Goal: Transaction & Acquisition: Register for event/course

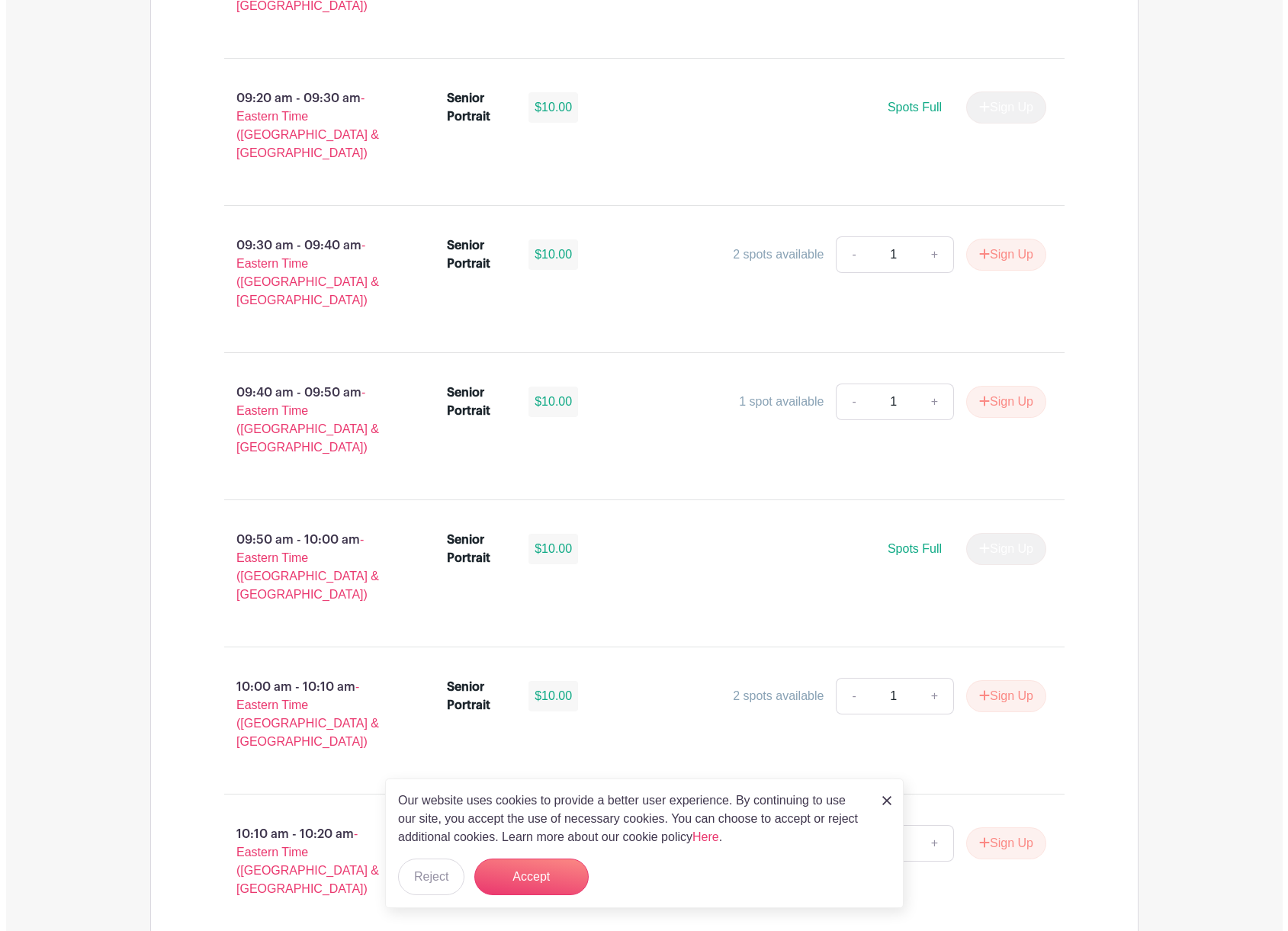
scroll to position [1449, 0]
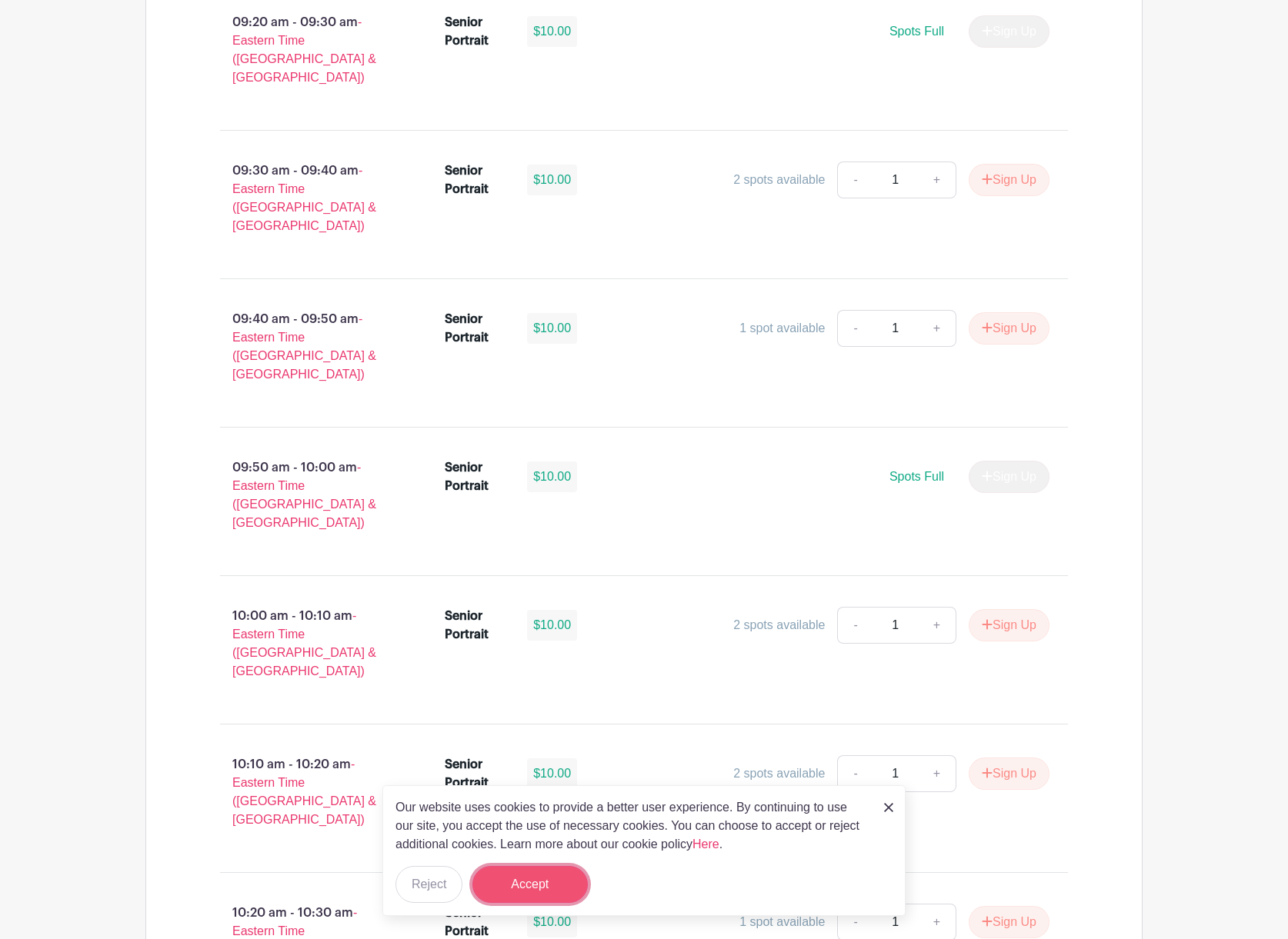
click at [508, 886] on button "Accept" at bounding box center [530, 885] width 116 height 37
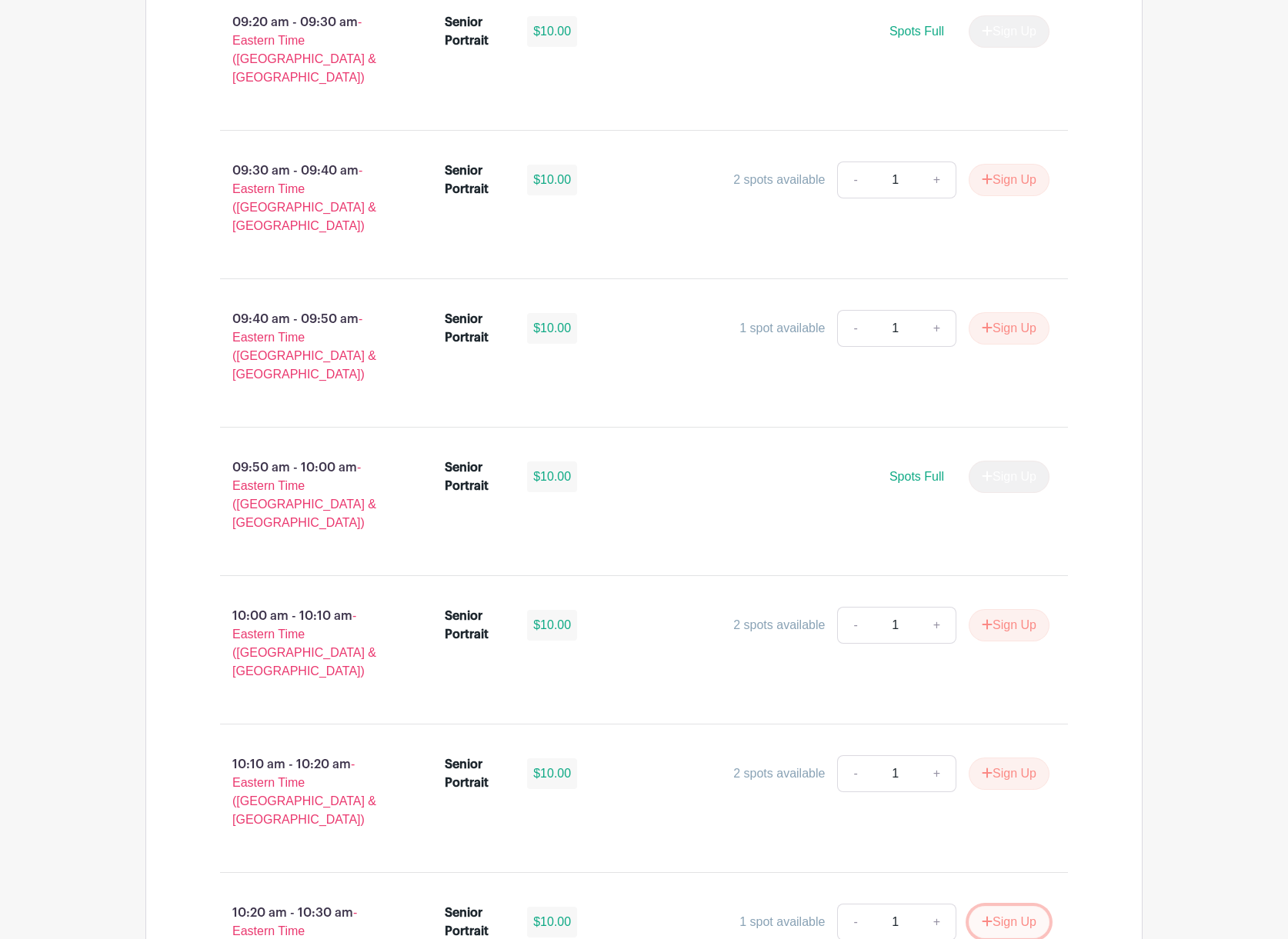
click at [1031, 907] on button "Sign Up" at bounding box center [1009, 923] width 81 height 32
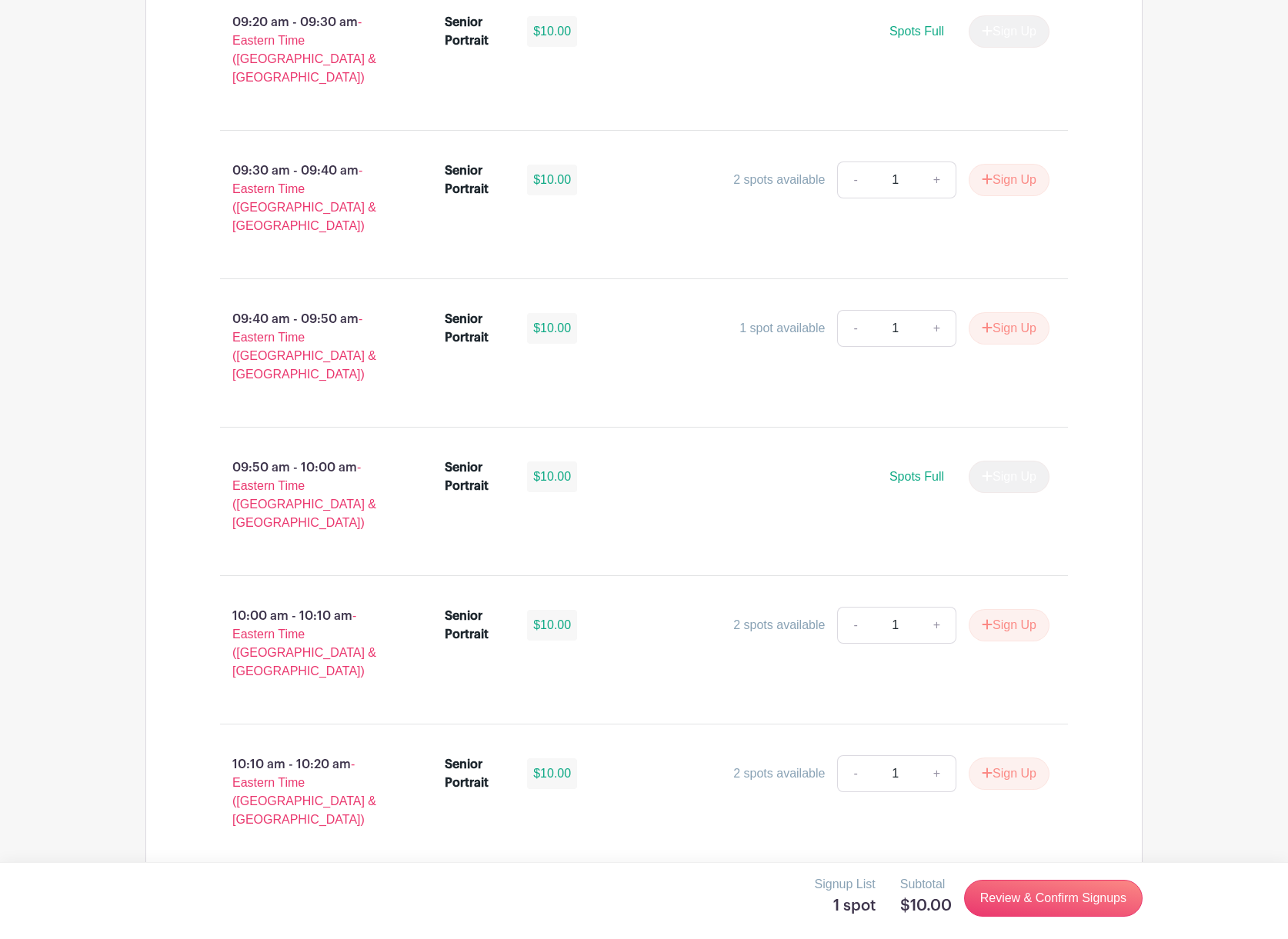
click at [979, 904] on link "+" at bounding box center [987, 922] width 38 height 37
click at [991, 904] on link "+" at bounding box center [987, 922] width 38 height 37
click at [1023, 916] on icon at bounding box center [1027, 922] width 11 height 12
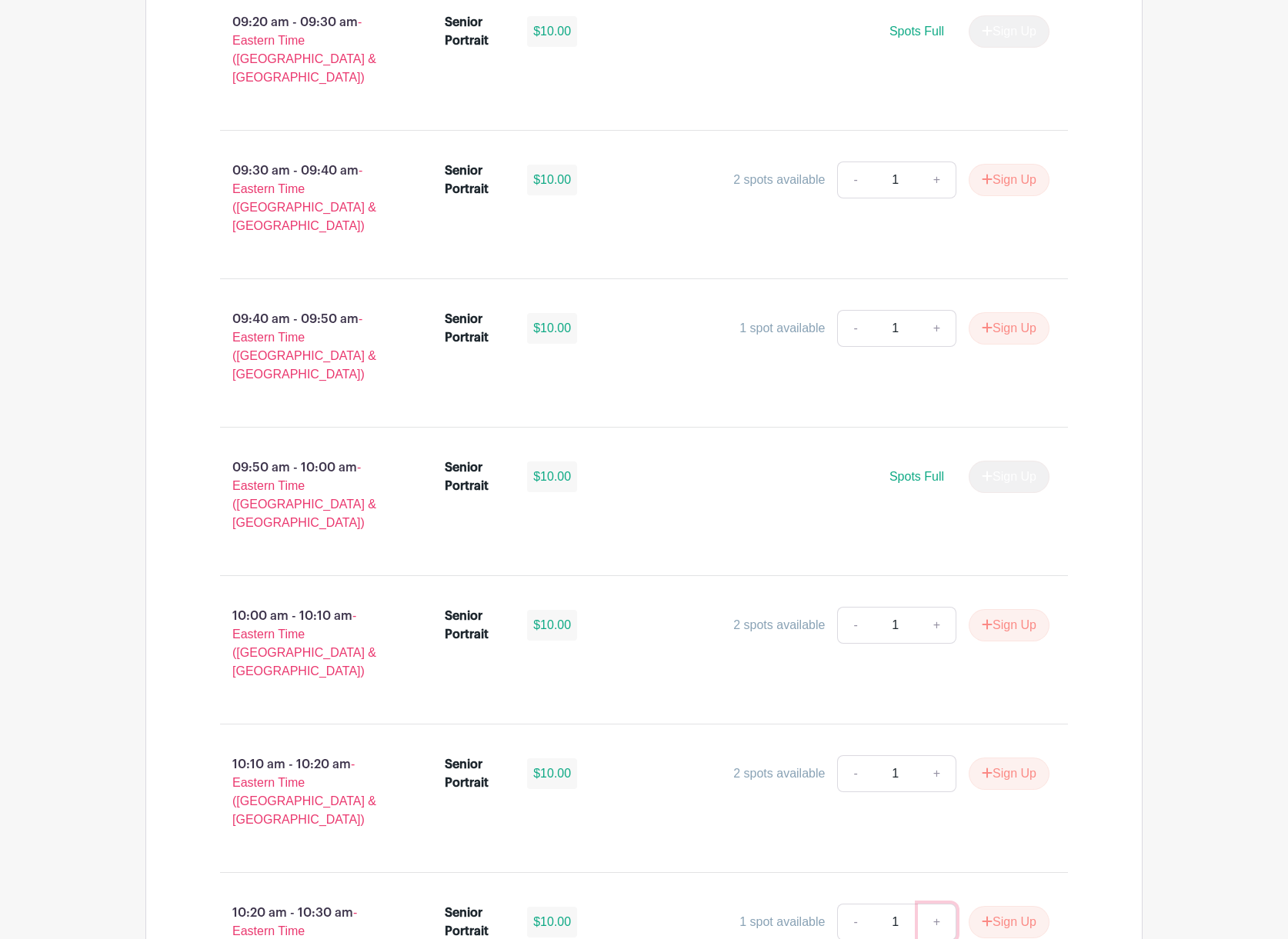
click at [933, 904] on link "+" at bounding box center [937, 922] width 38 height 37
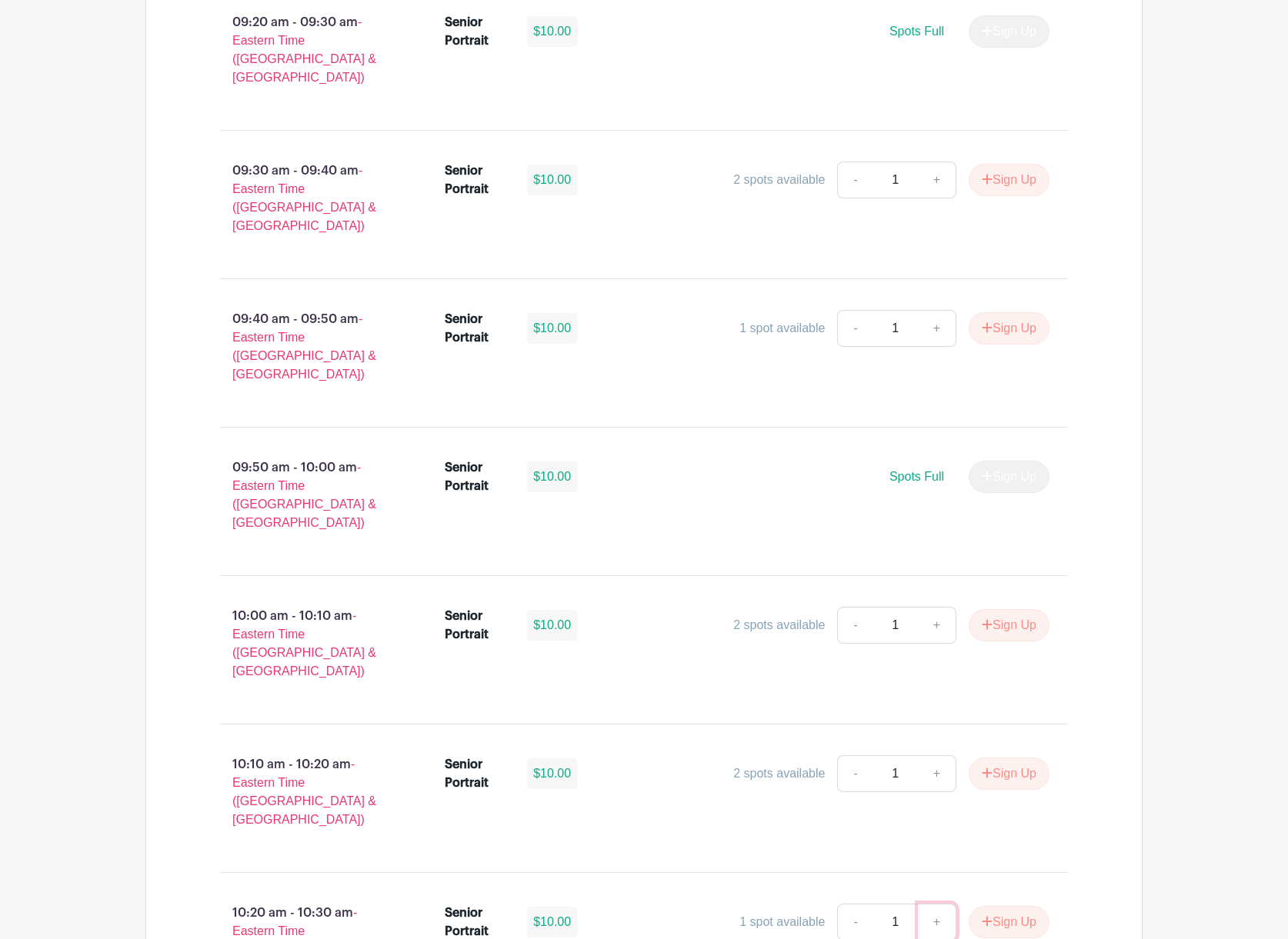
click at [933, 904] on link "+" at bounding box center [937, 922] width 38 height 37
click at [845, 904] on link "-" at bounding box center [854, 922] width 35 height 37
click at [932, 904] on link "+" at bounding box center [937, 922] width 38 height 37
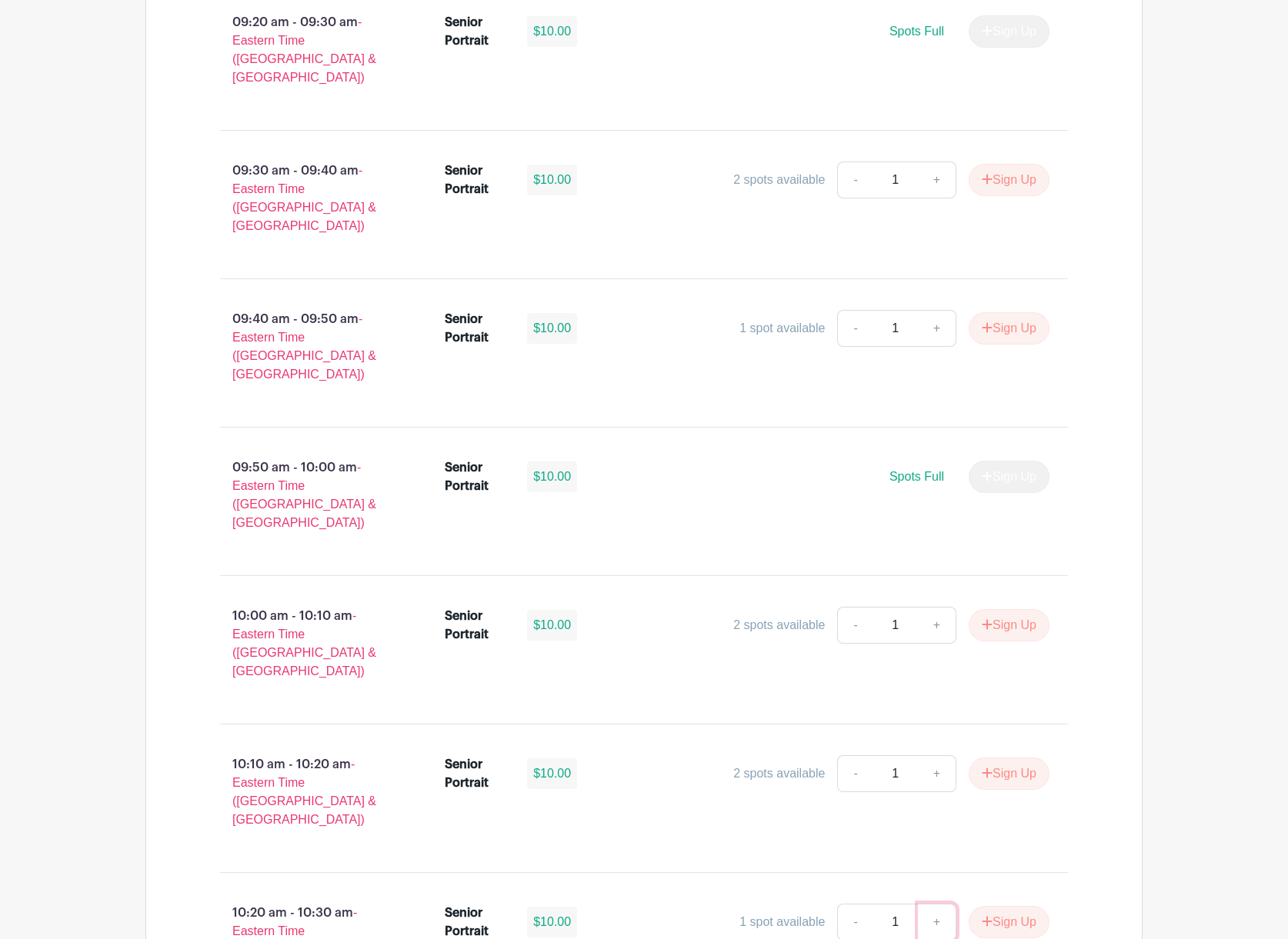
click at [932, 904] on link "+" at bounding box center [937, 922] width 38 height 37
click at [1013, 907] on button "Sign Up" at bounding box center [1009, 923] width 81 height 32
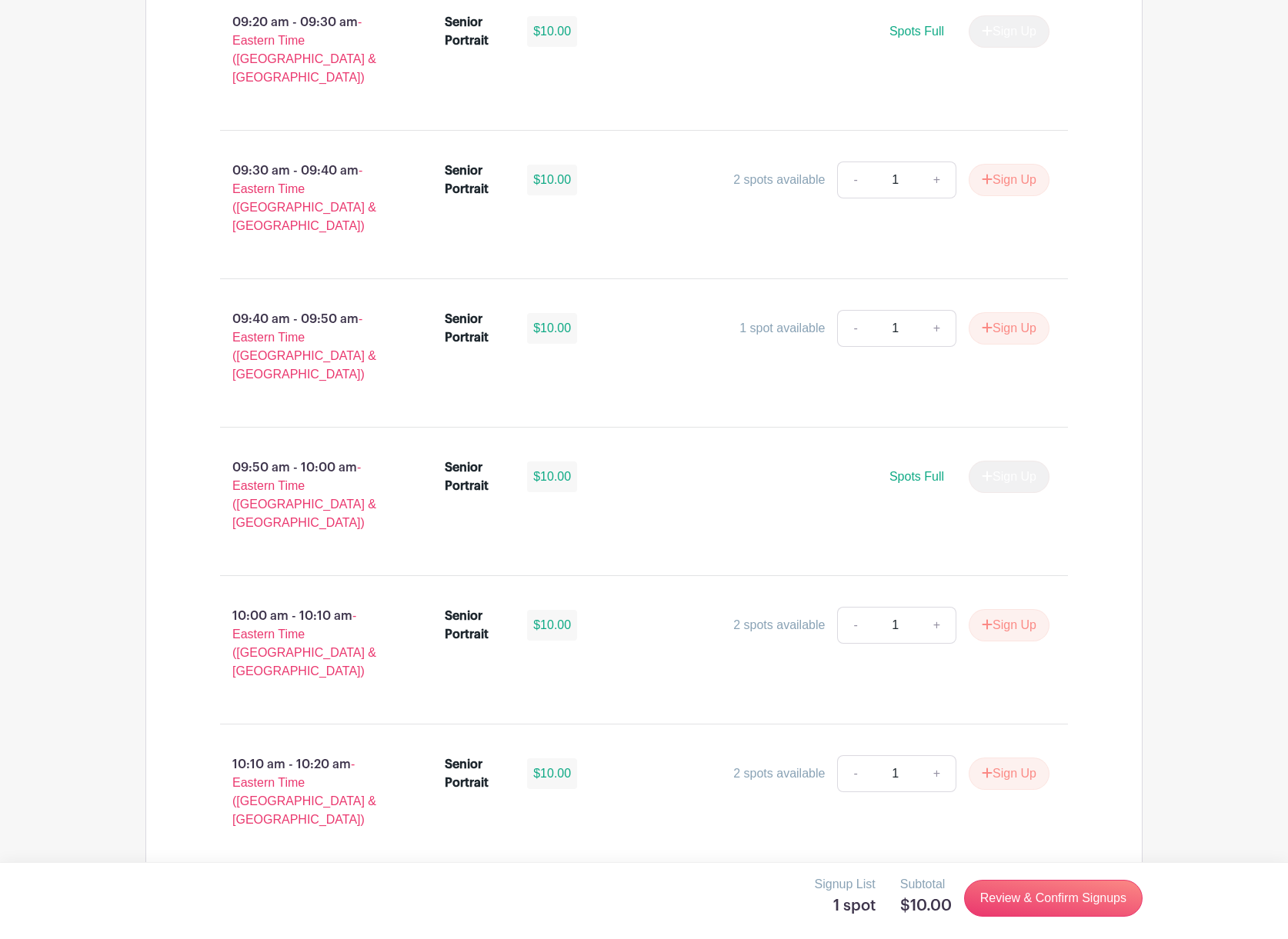
click at [982, 904] on link "+" at bounding box center [987, 922] width 38 height 37
click at [1042, 889] on link "Review & Confirm Signups" at bounding box center [1053, 898] width 179 height 37
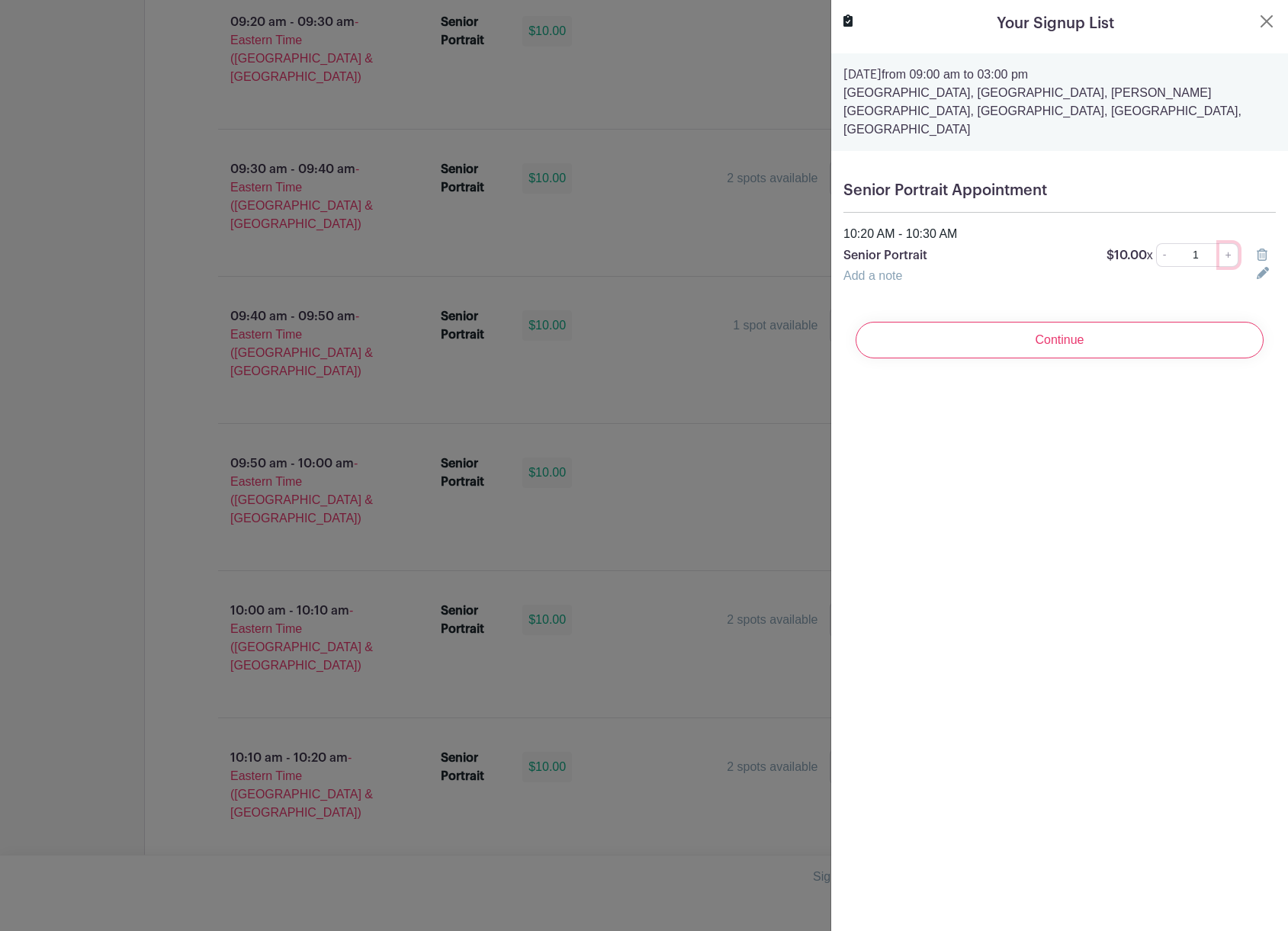
click at [1222, 243] on link "+" at bounding box center [1229, 255] width 19 height 24
click at [1260, 267] on link at bounding box center [1266, 273] width 19 height 12
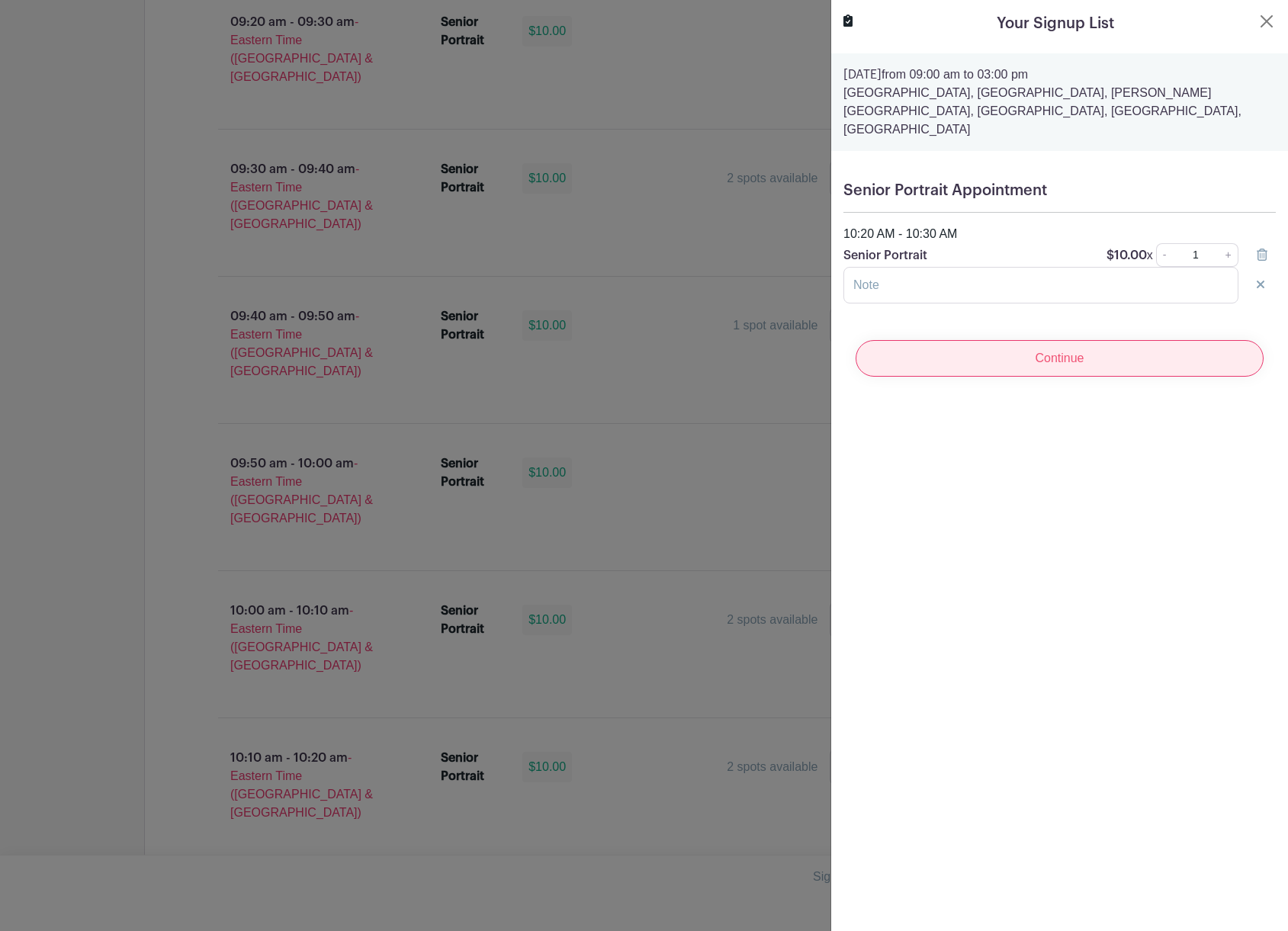
click at [1122, 350] on input "Continue" at bounding box center [1060, 358] width 408 height 37
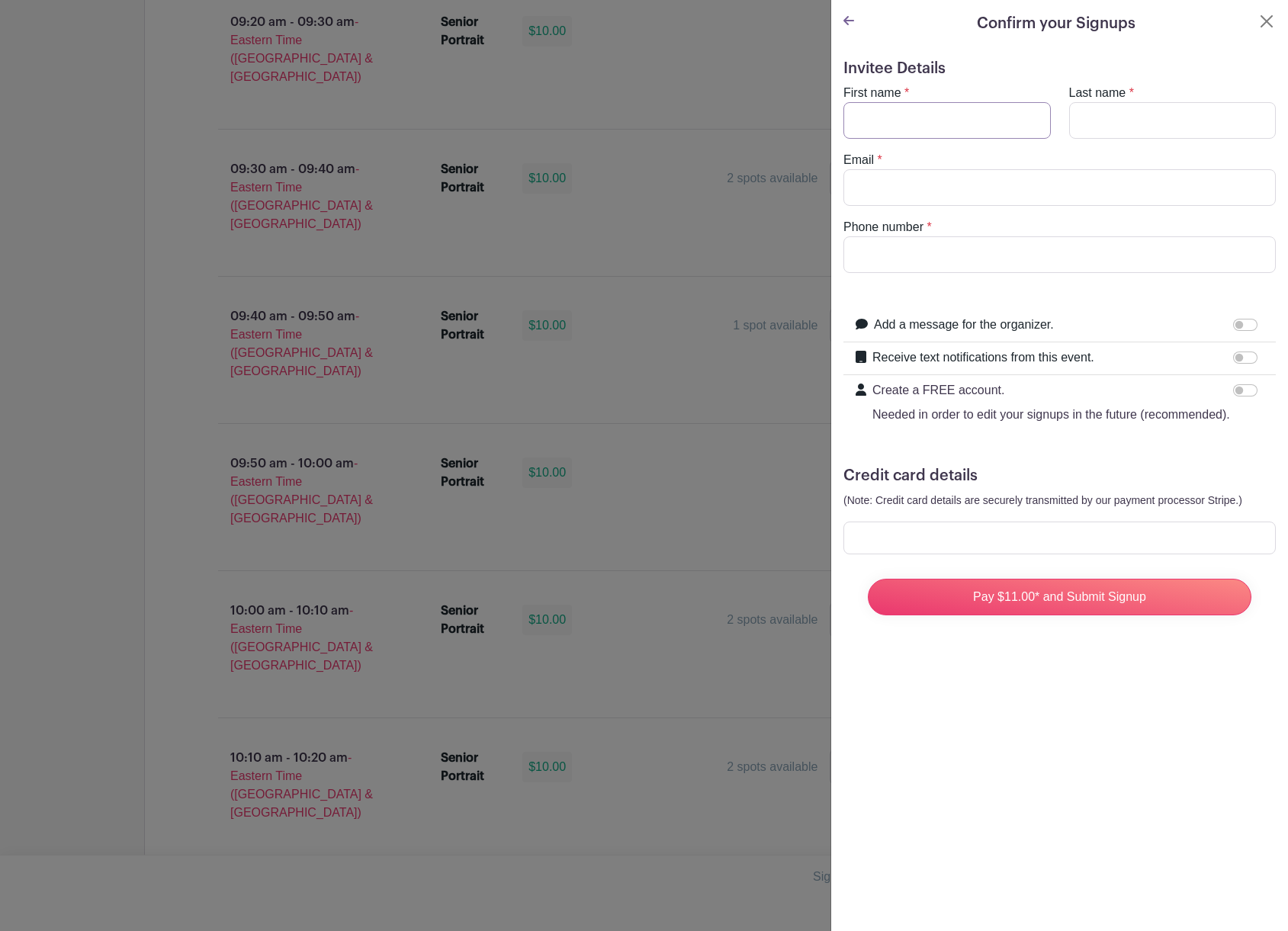
click at [970, 130] on input "First name" at bounding box center [947, 120] width 207 height 37
type input "[DATE]"
click at [1131, 110] on input "Last name" at bounding box center [1172, 120] width 207 height 37
type input "[PERSON_NAME] [PERSON_NAME]"
click at [963, 182] on input "Email" at bounding box center [1060, 188] width 433 height 37
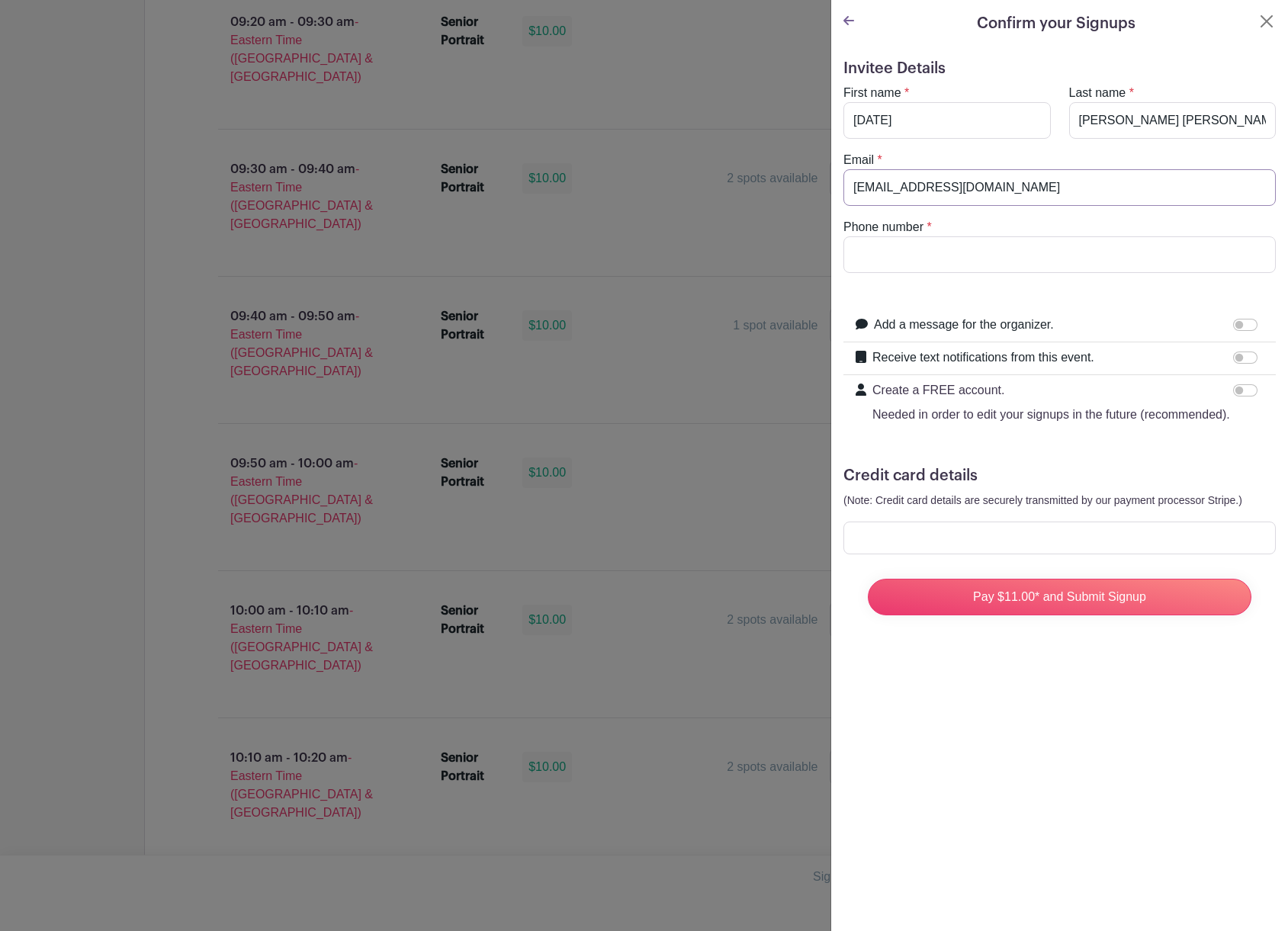
type input "[EMAIL_ADDRESS][DOMAIN_NAME]"
click at [915, 260] on input "Phone number" at bounding box center [1060, 255] width 433 height 37
click at [1236, 359] on input "Receive text notifications from this event." at bounding box center [1245, 357] width 25 height 12
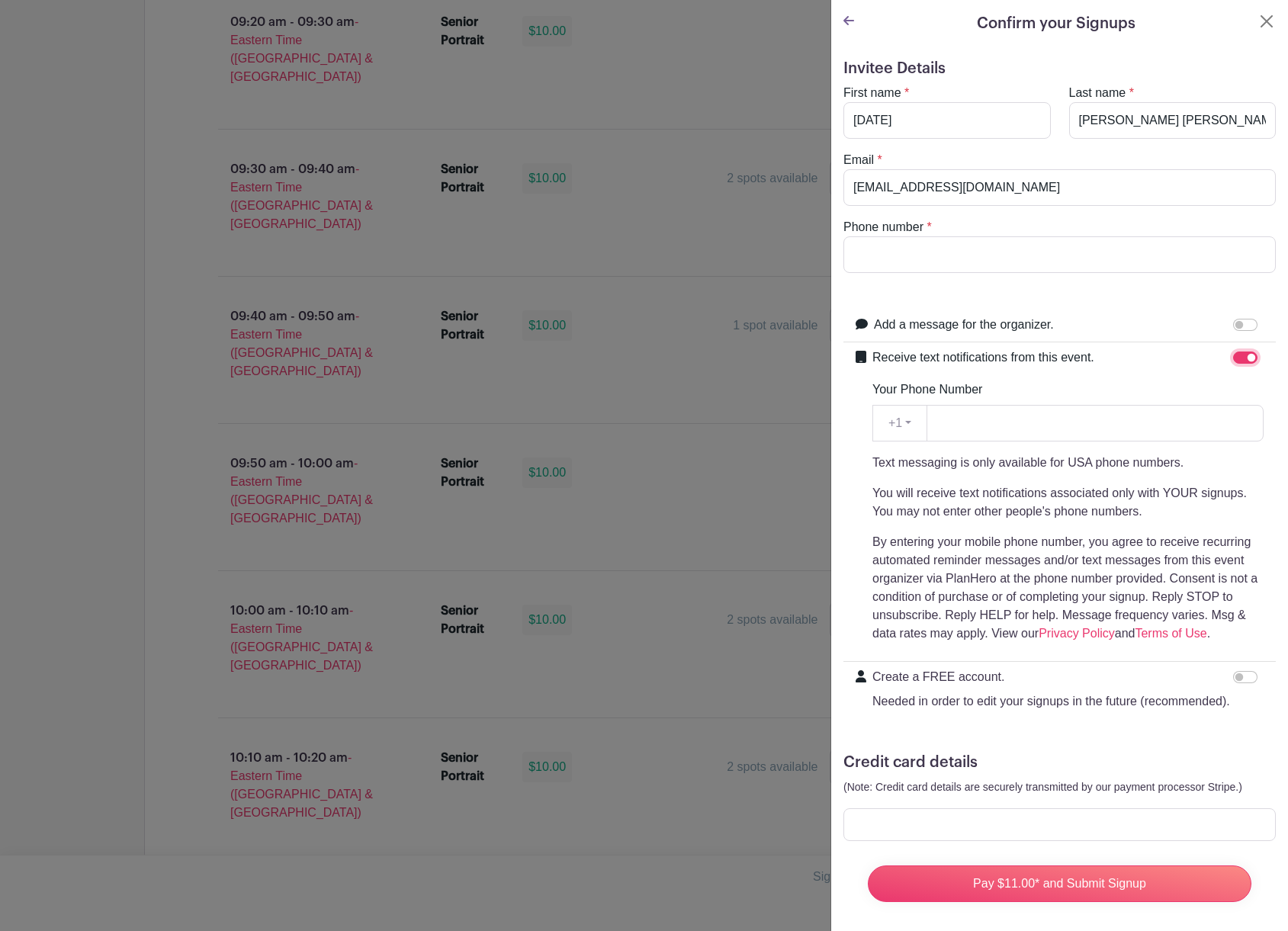
click at [1236, 359] on input "Receive text notifications from this event." at bounding box center [1245, 357] width 25 height 12
checkbox input "false"
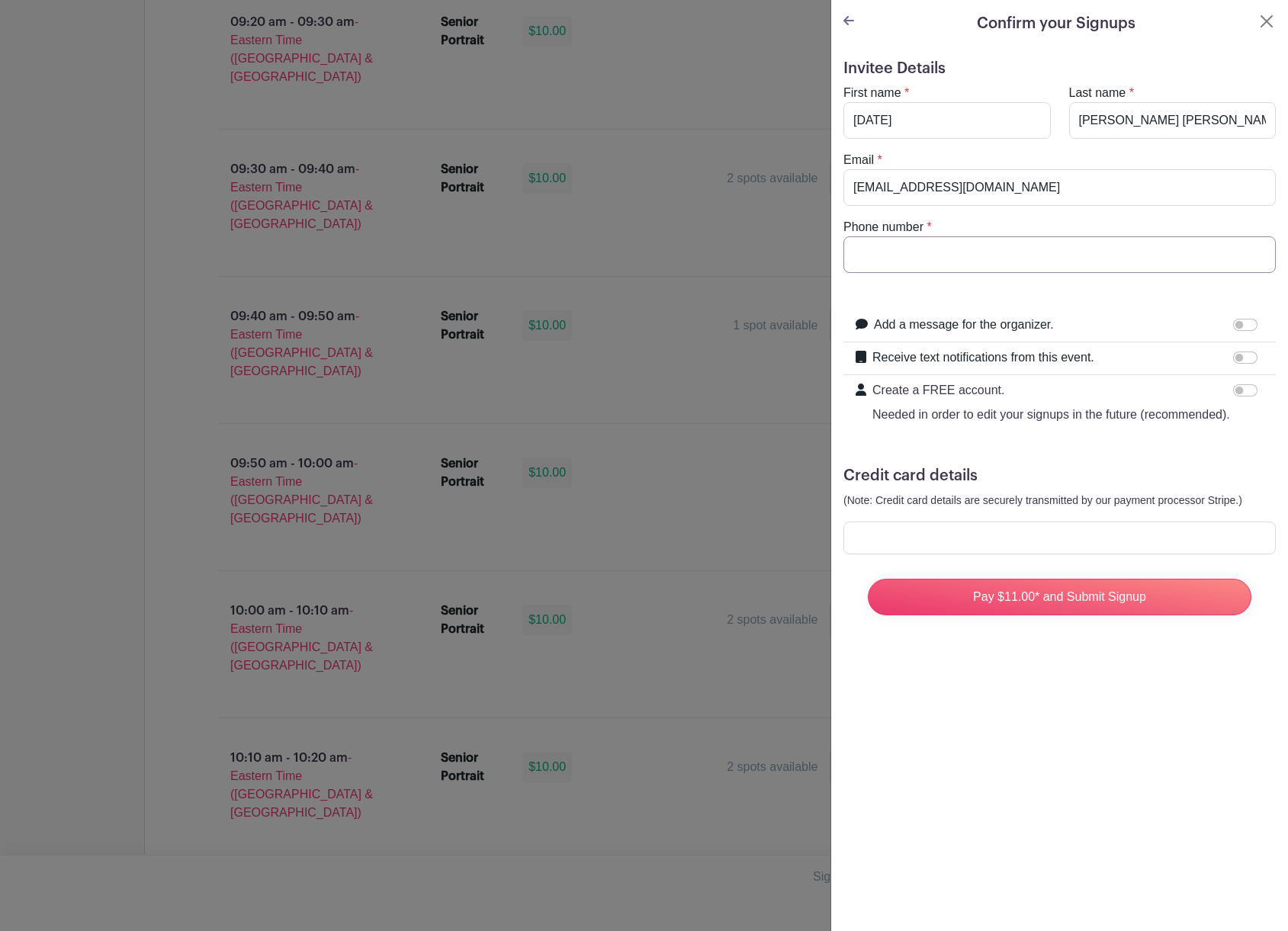
click at [904, 256] on input "Phone number" at bounding box center [1060, 255] width 433 height 37
type input "[PHONE_NUMBER]"
